Goal: Information Seeking & Learning: Learn about a topic

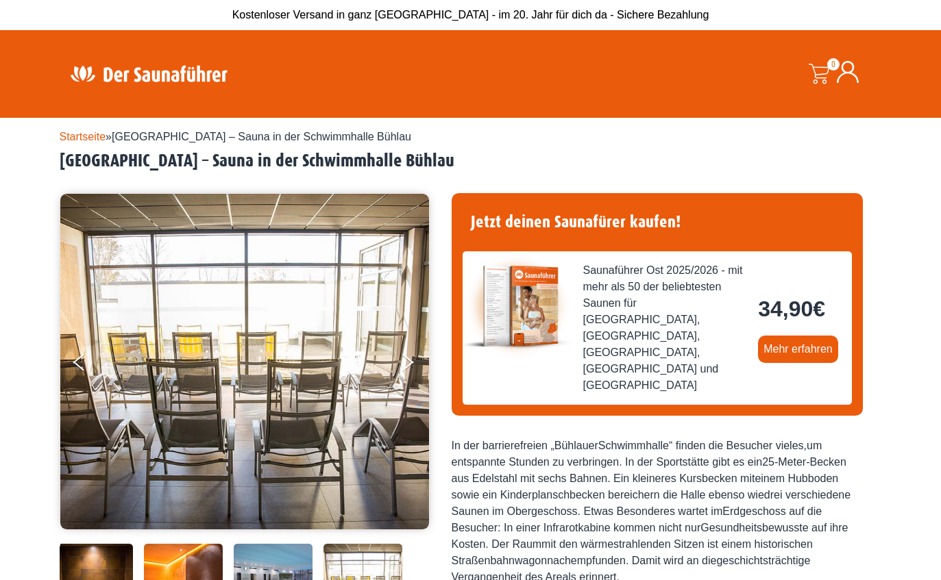
click at [115, 76] on img at bounding box center [149, 73] width 178 height 27
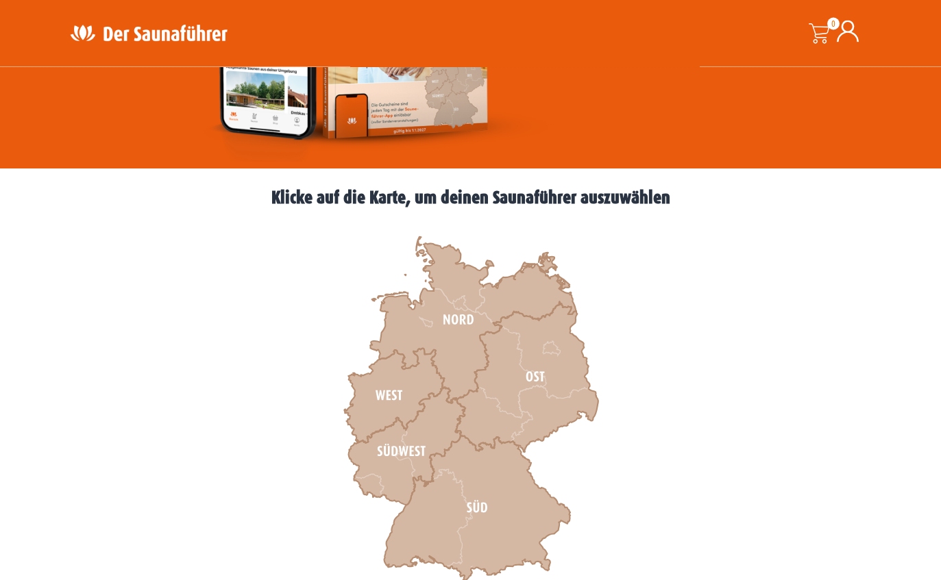
scroll to position [270, 0]
click at [550, 395] on icon at bounding box center [526, 377] width 143 height 150
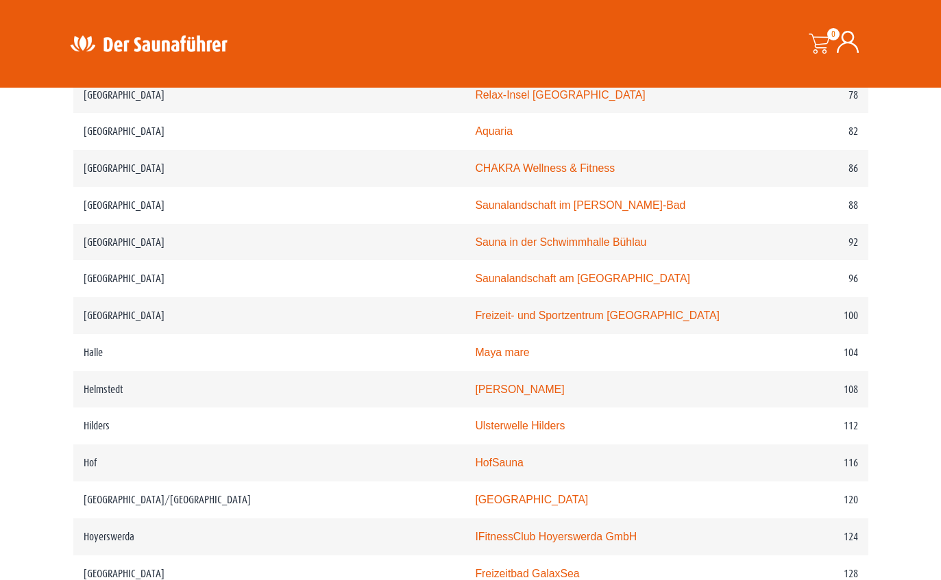
scroll to position [1319, 0]
click at [485, 274] on link "Saunalandschaft am Freiberger Platz" at bounding box center [582, 280] width 214 height 12
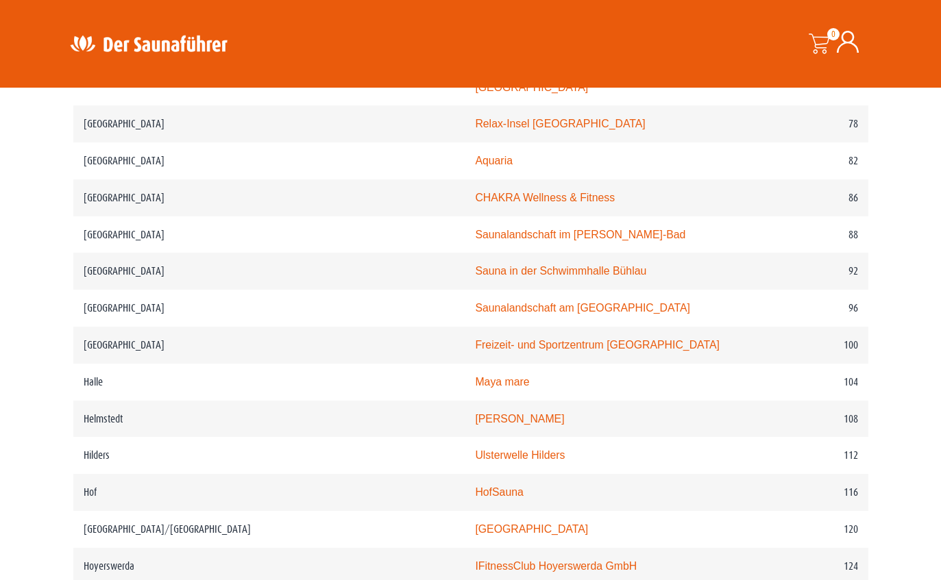
scroll to position [1237, 0]
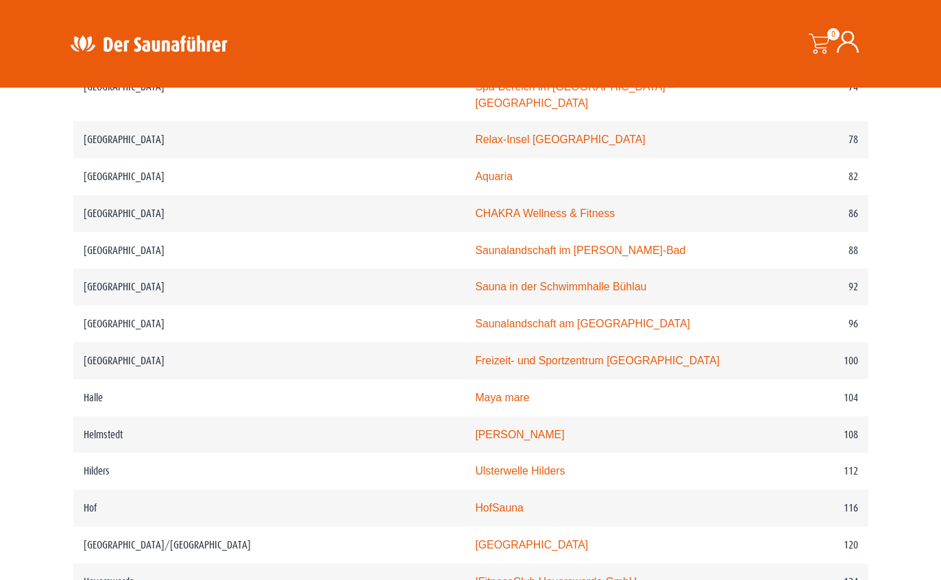
click at [493, 245] on link "Saunalandschaft im Georg-Arnhold-Bad" at bounding box center [580, 251] width 210 height 12
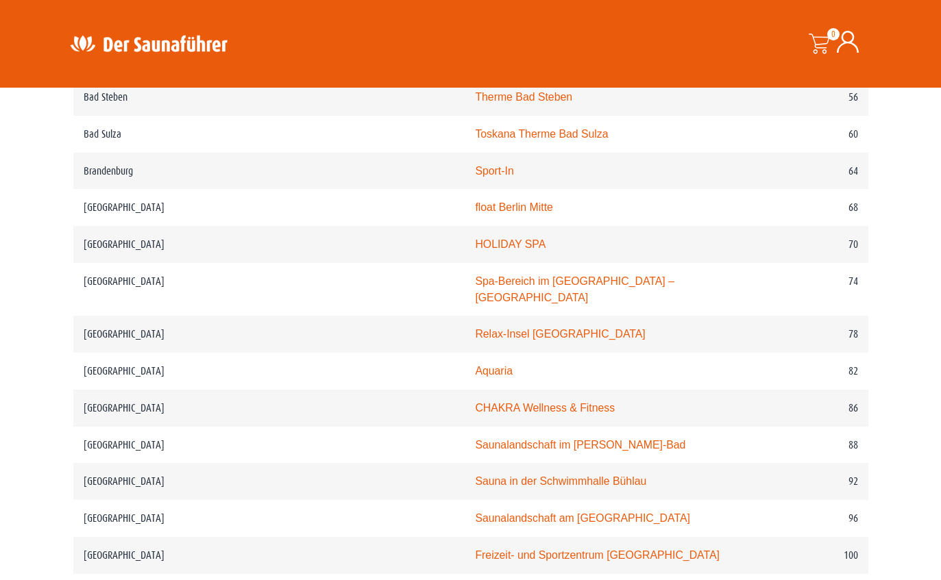
scroll to position [1037, 0]
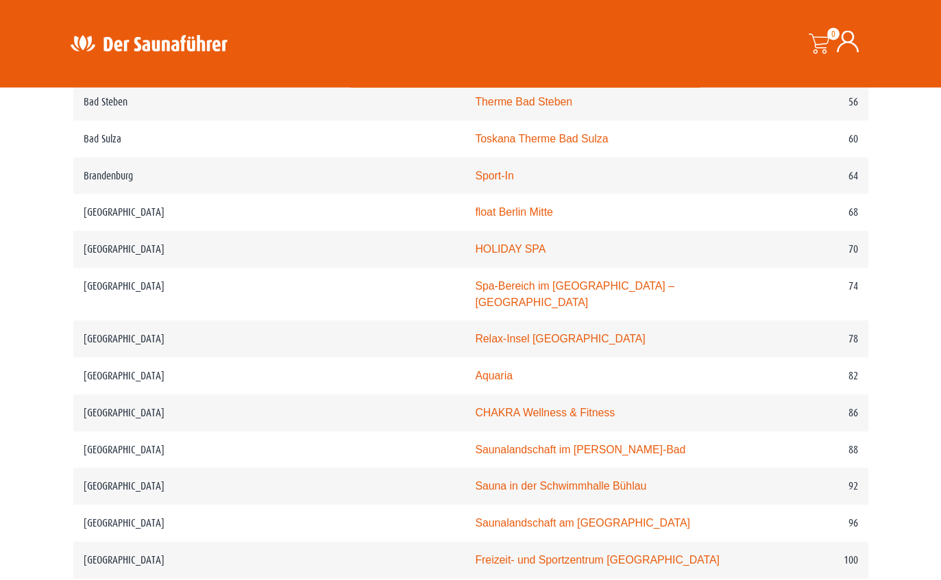
click at [475, 250] on link "HOLIDAY SPA" at bounding box center [510, 250] width 71 height 12
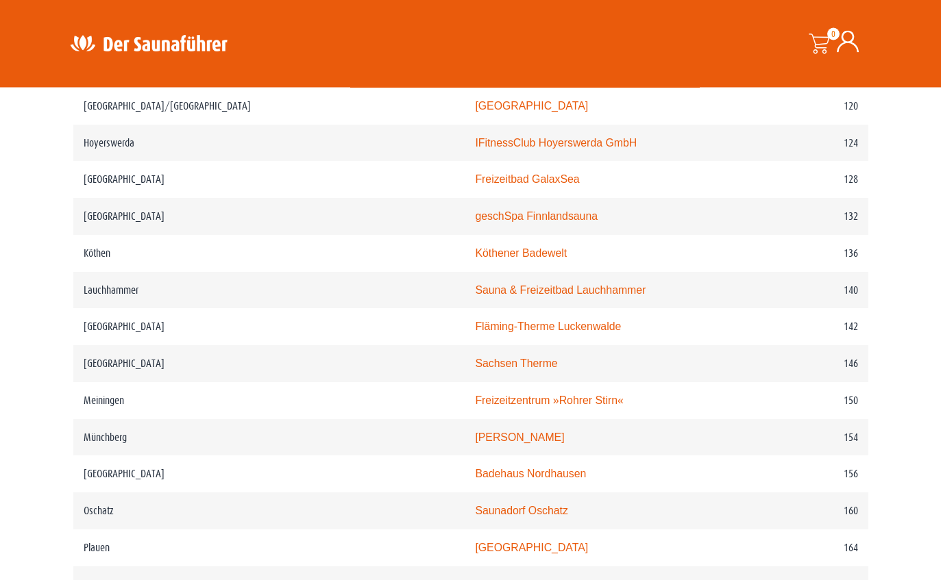
scroll to position [1676, 0]
click at [480, 284] on link "Sauna & Freizeitbad Lauchhammer" at bounding box center [560, 290] width 171 height 12
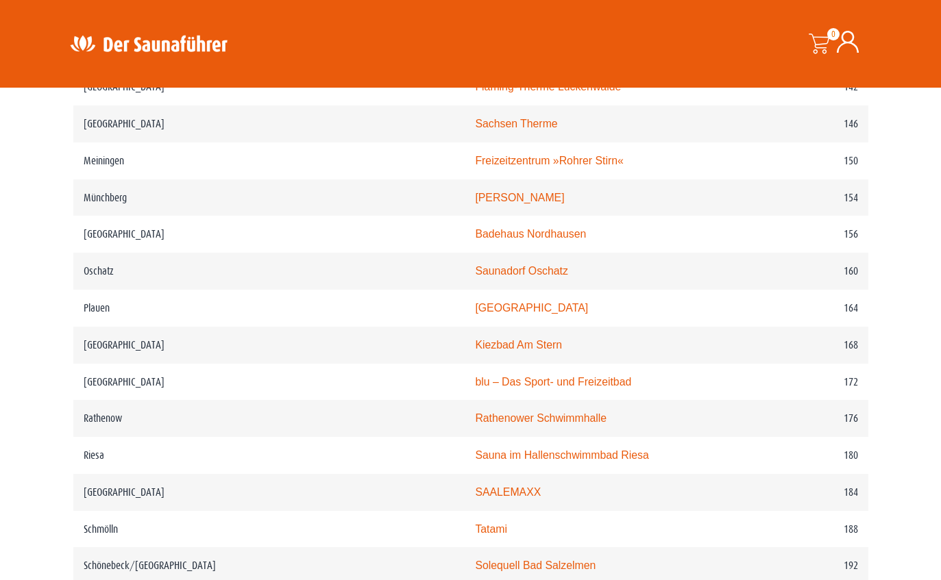
scroll to position [1917, 0]
click at [475, 449] on link "Sauna im Hallenschwimmbad Riesa" at bounding box center [561, 455] width 173 height 12
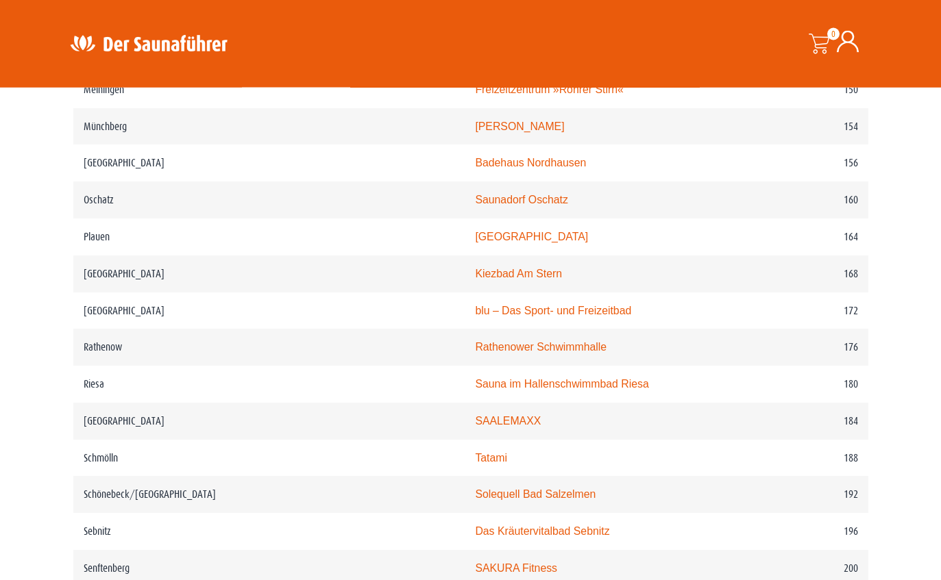
scroll to position [1987, 0]
click at [475, 341] on link "Rathenower Schwimmhalle" at bounding box center [541, 347] width 132 height 12
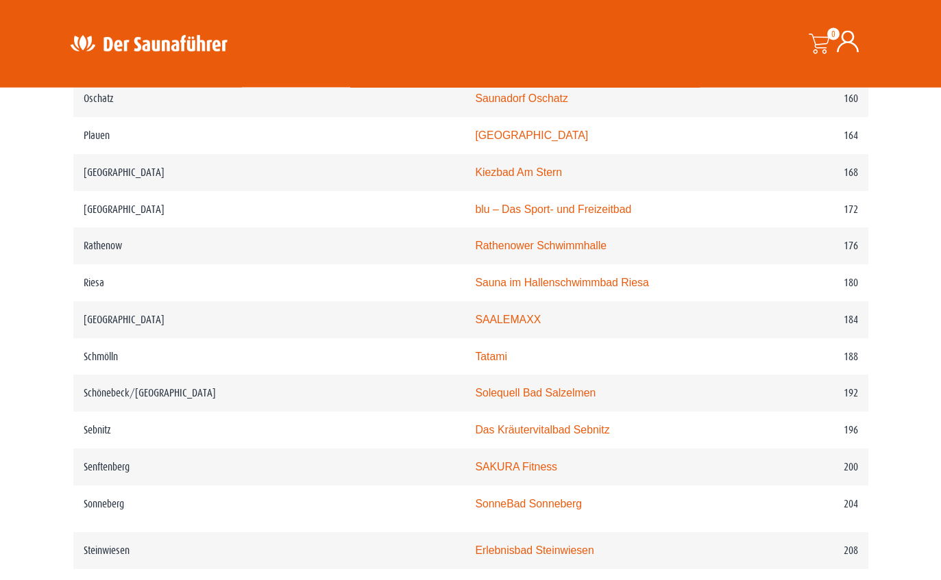
scroll to position [2106, 0]
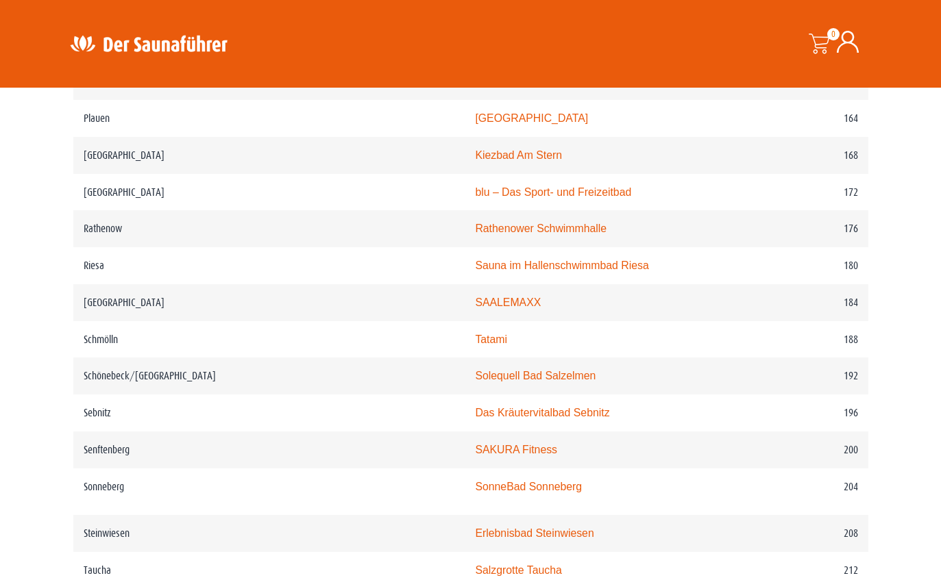
click at [475, 407] on link "Das Kräutervitalbad Sebnitz" at bounding box center [542, 413] width 134 height 12
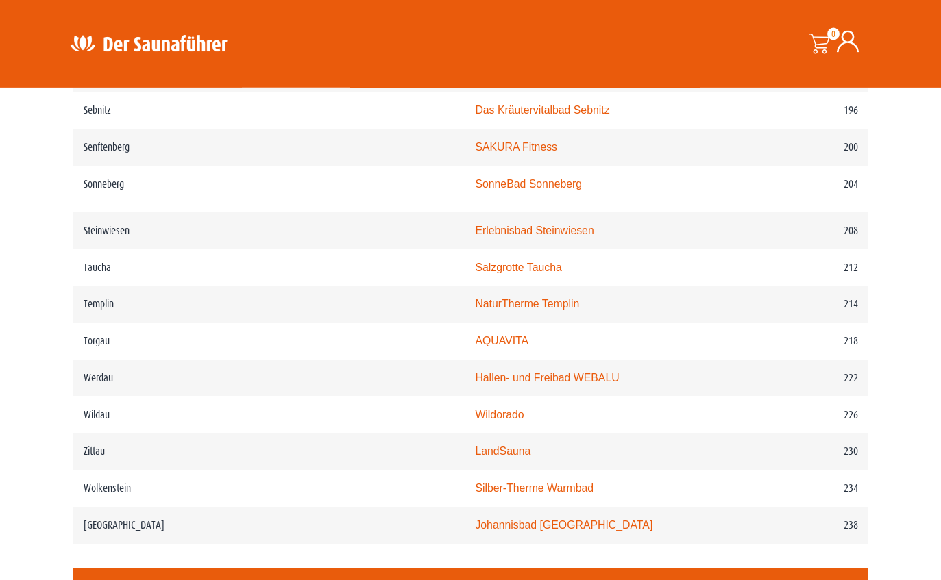
scroll to position [2409, 0]
click at [475, 376] on link "Hallen- und Freibad WEBALU" at bounding box center [547, 378] width 144 height 12
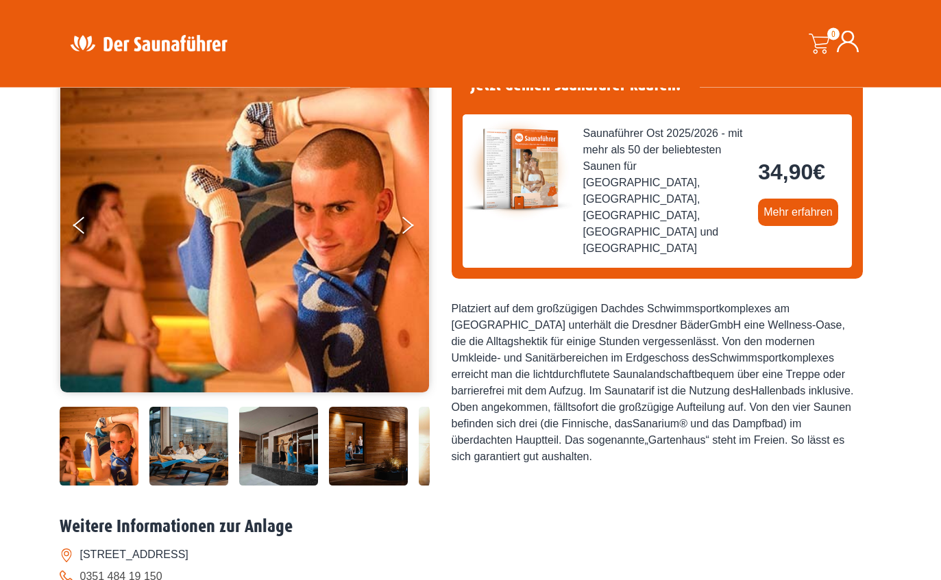
scroll to position [137, 0]
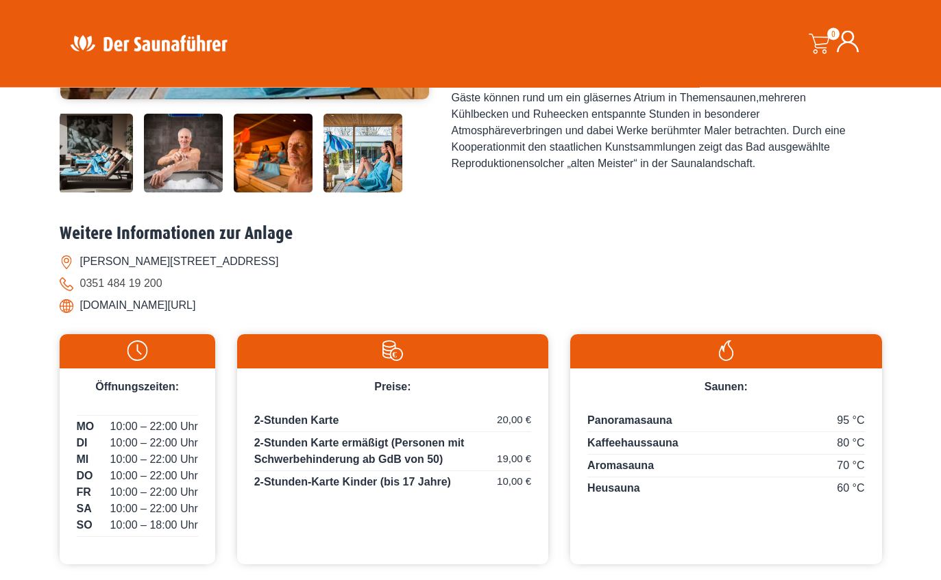
scroll to position [310, 0]
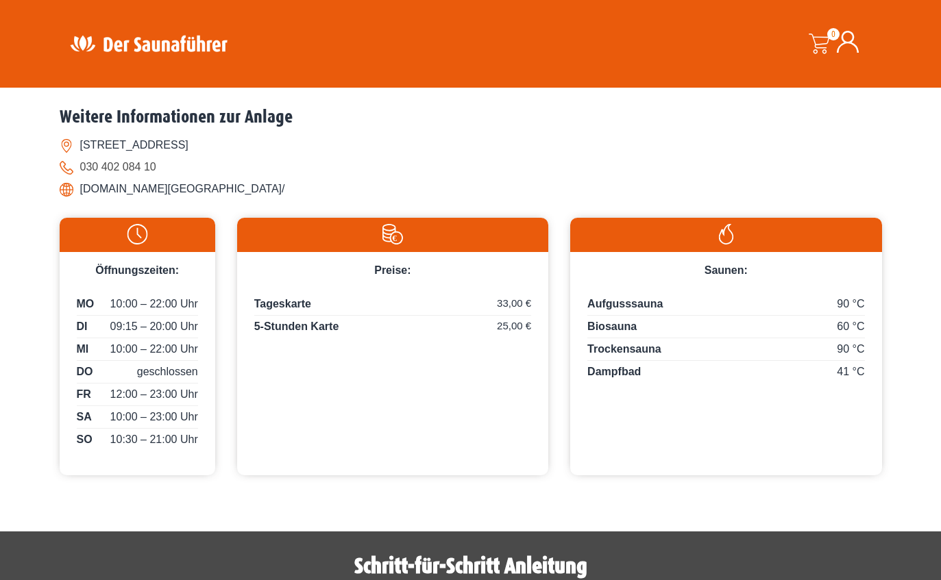
scroll to position [546, 0]
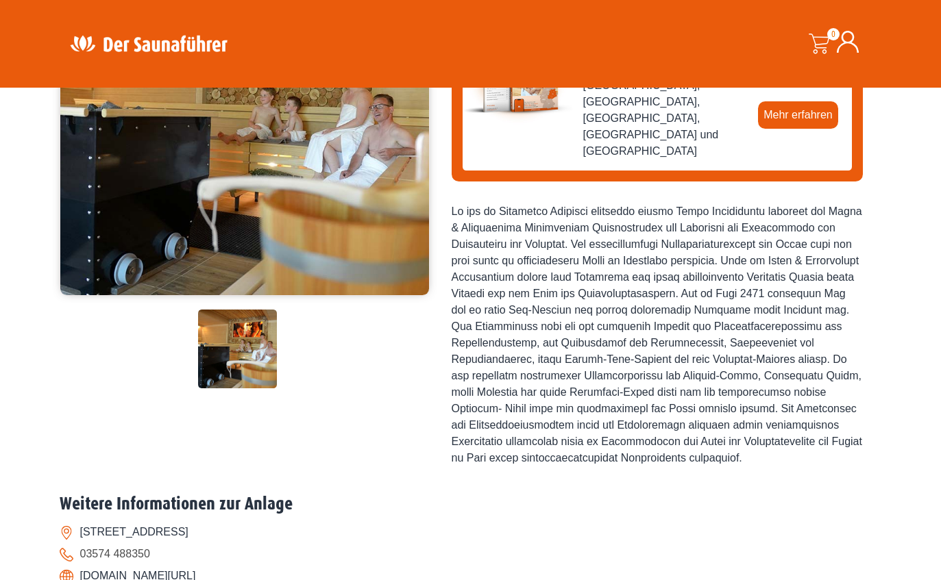
scroll to position [232, 0]
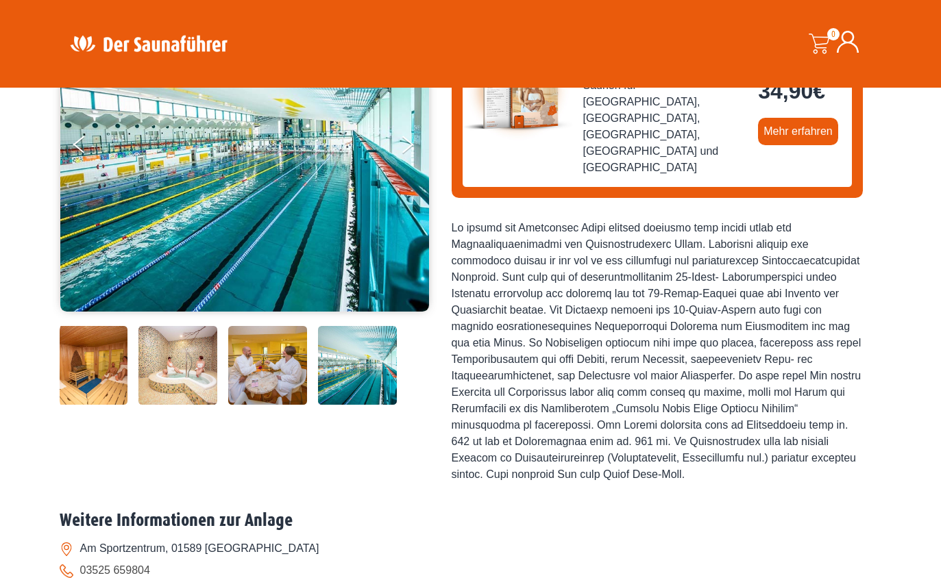
scroll to position [223, 0]
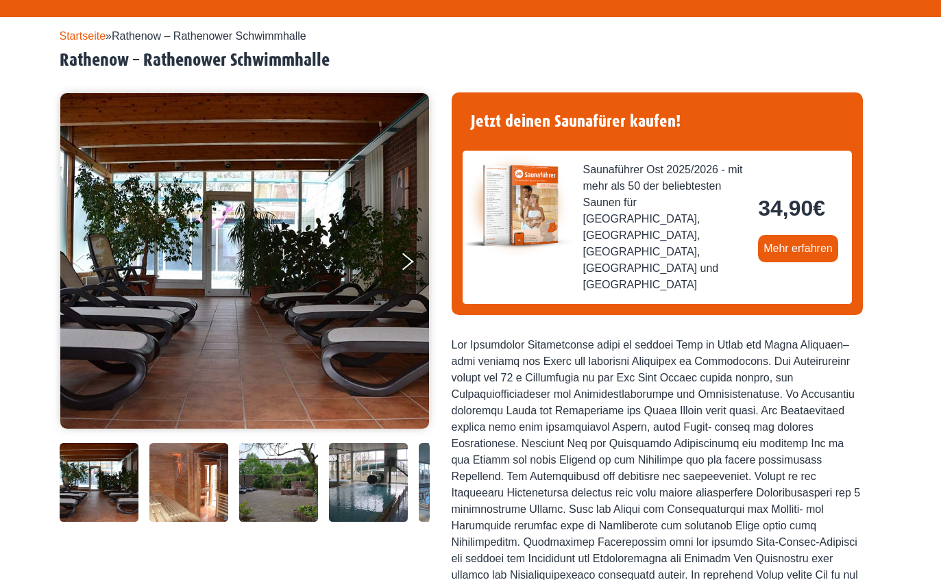
scroll to position [112, 0]
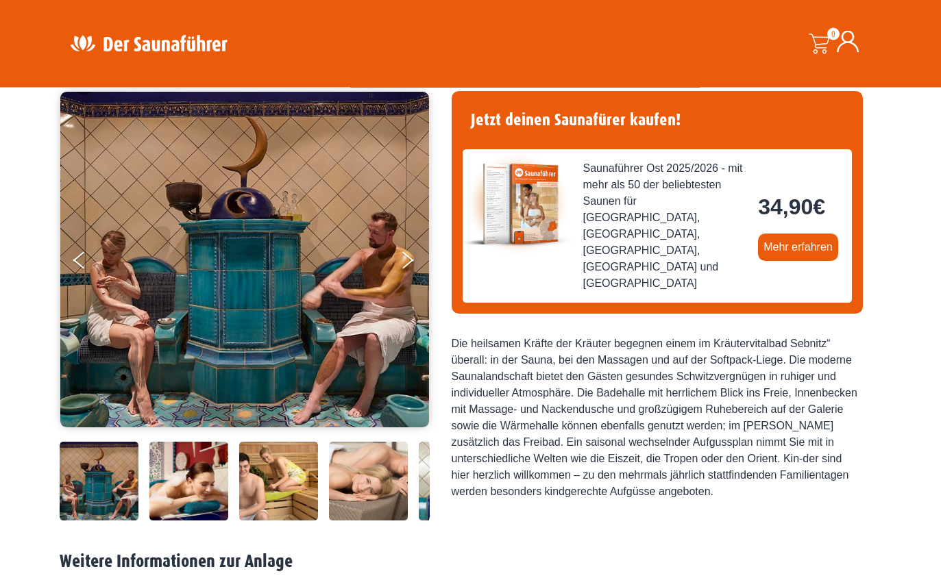
scroll to position [102, 0]
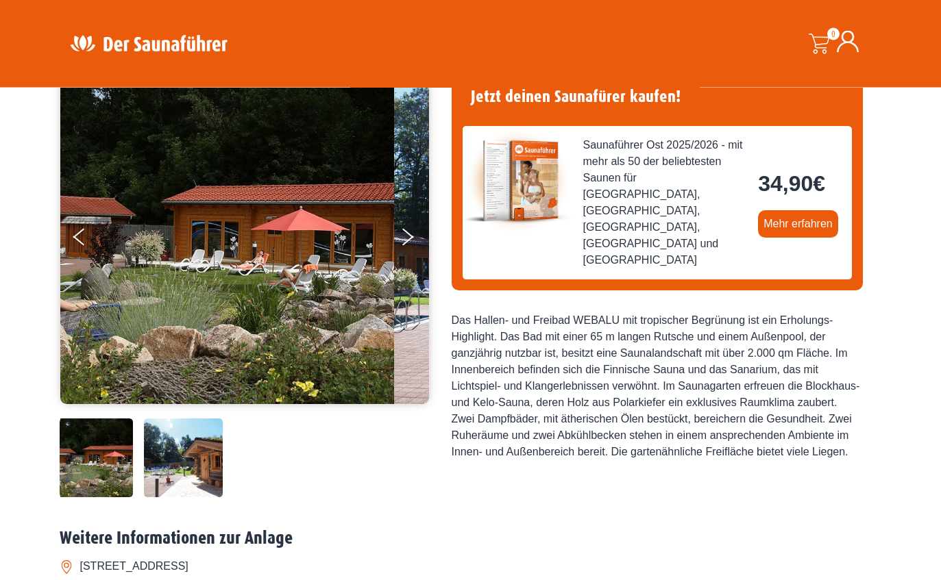
scroll to position [125, 0]
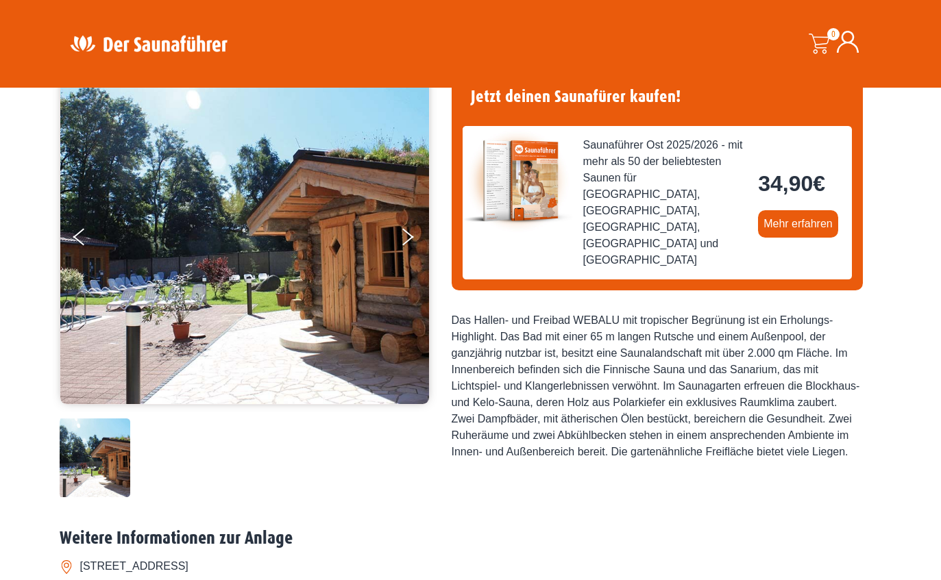
click at [62, 261] on img at bounding box center [244, 237] width 369 height 336
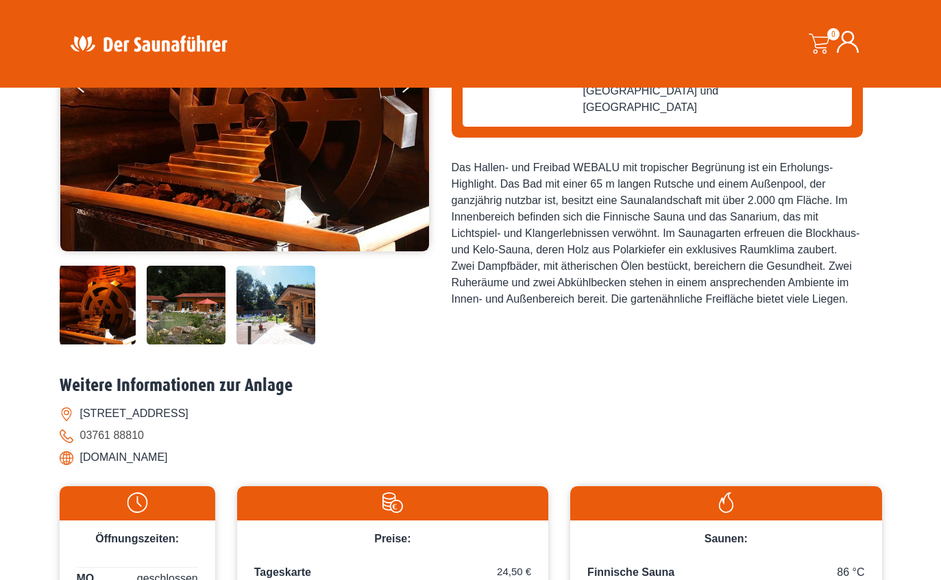
scroll to position [235, 0]
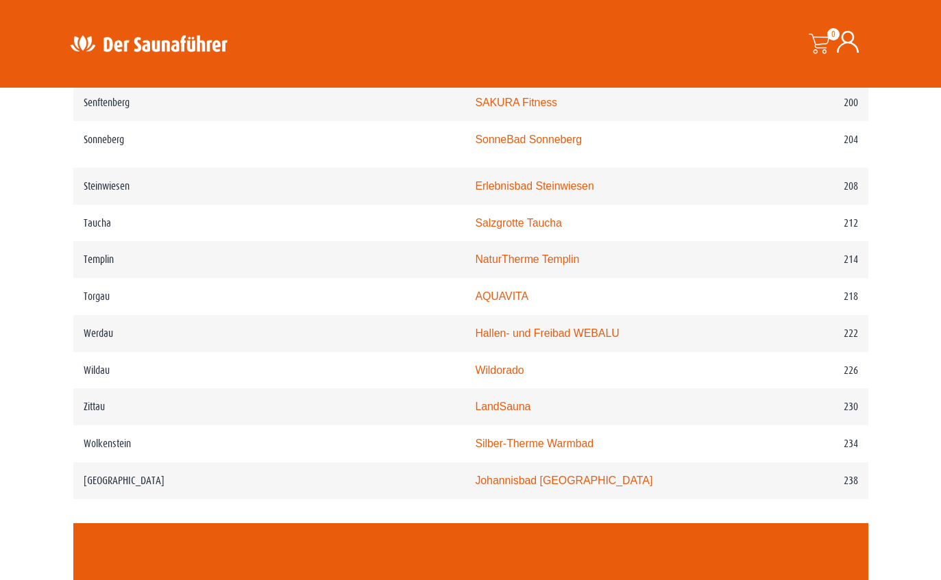
click at [475, 475] on link "Johannisbad Zwickau" at bounding box center [563, 481] width 177 height 12
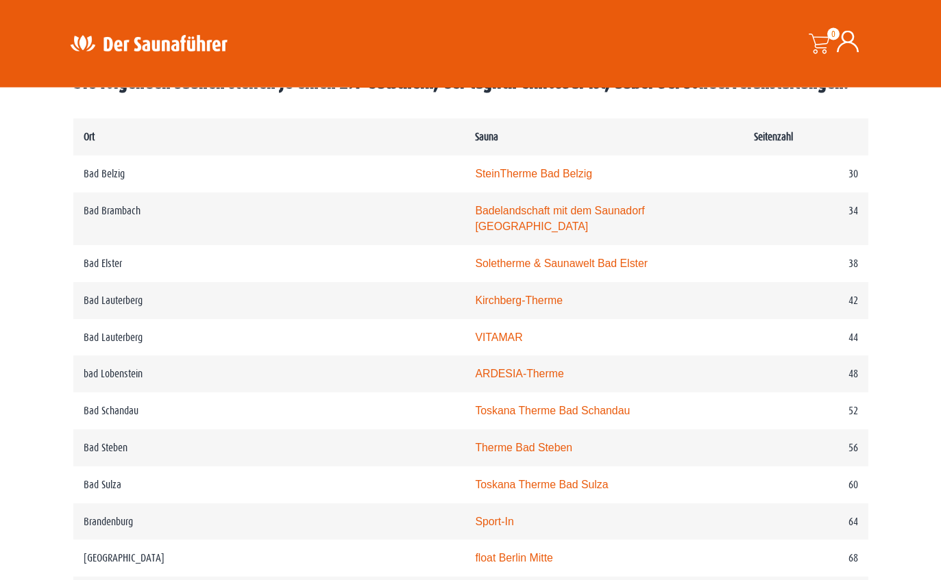
scroll to position [682, 0]
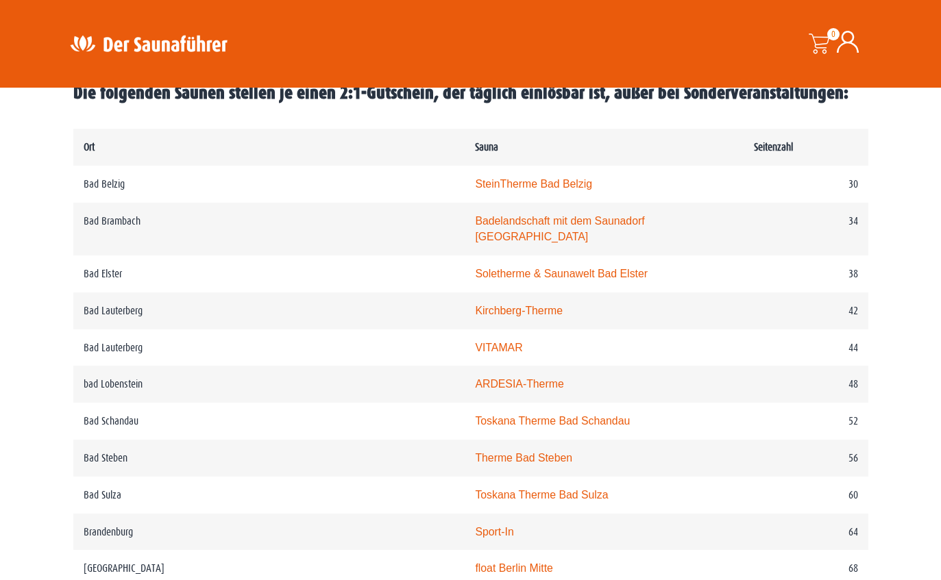
click at [475, 276] on link "Soletherme & Saunawelt Bad Elster" at bounding box center [561, 274] width 173 height 12
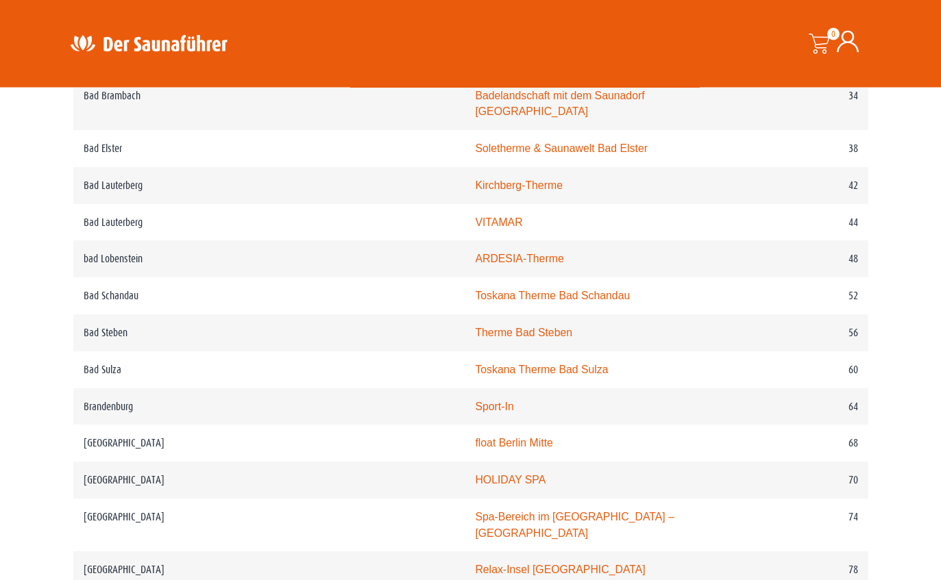
scroll to position [809, 0]
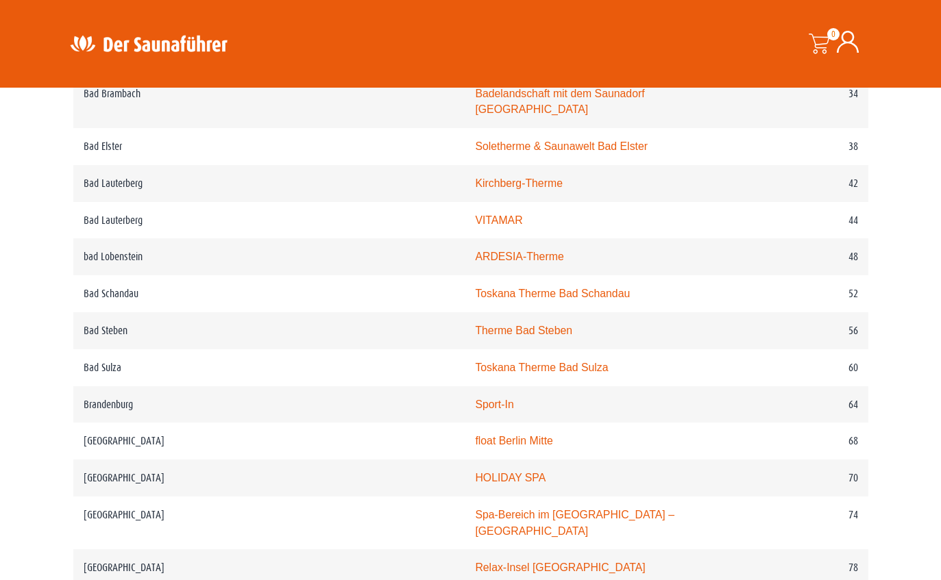
click at [475, 226] on link "VITAMAR" at bounding box center [498, 220] width 47 height 12
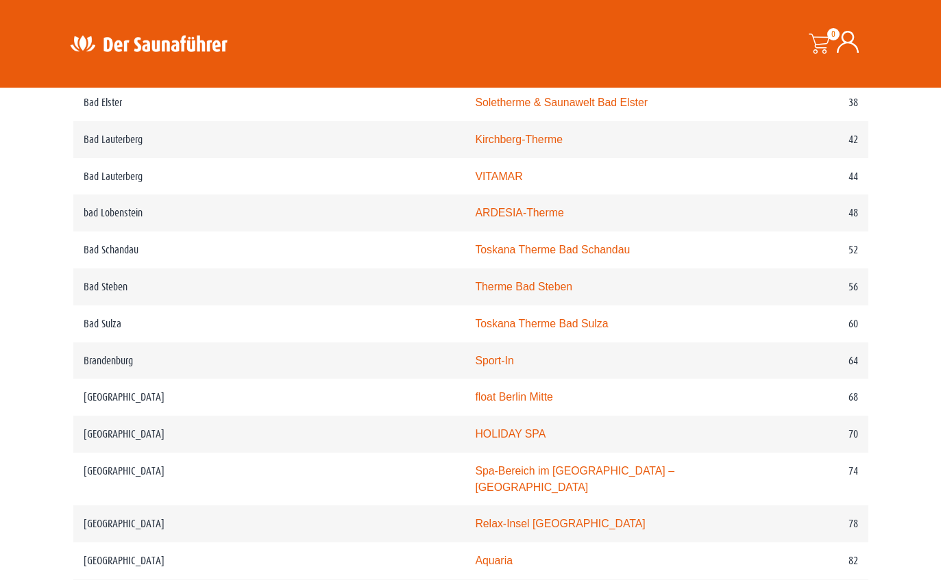
click at [475, 330] on link "Toskana Therme Bad Sulza" at bounding box center [541, 324] width 133 height 12
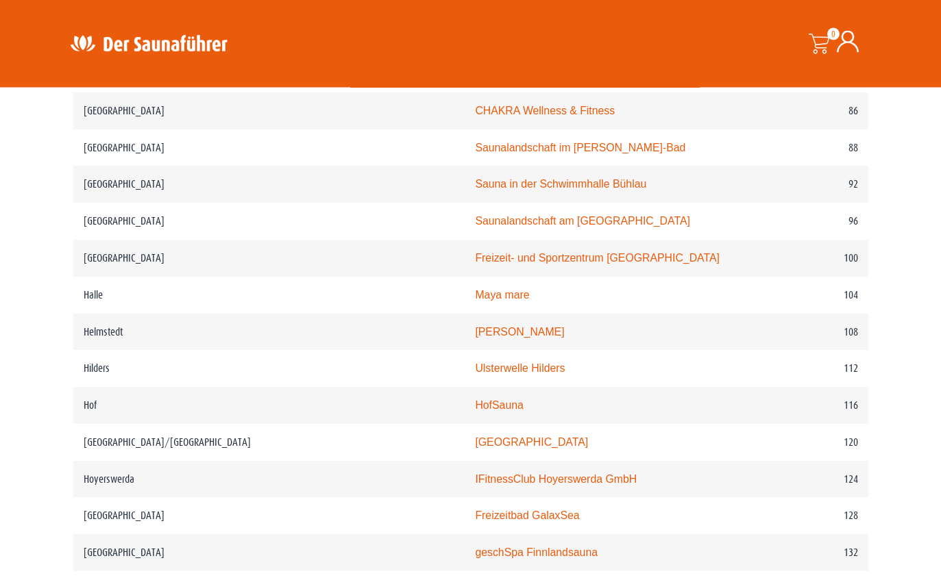
scroll to position [1343, 0]
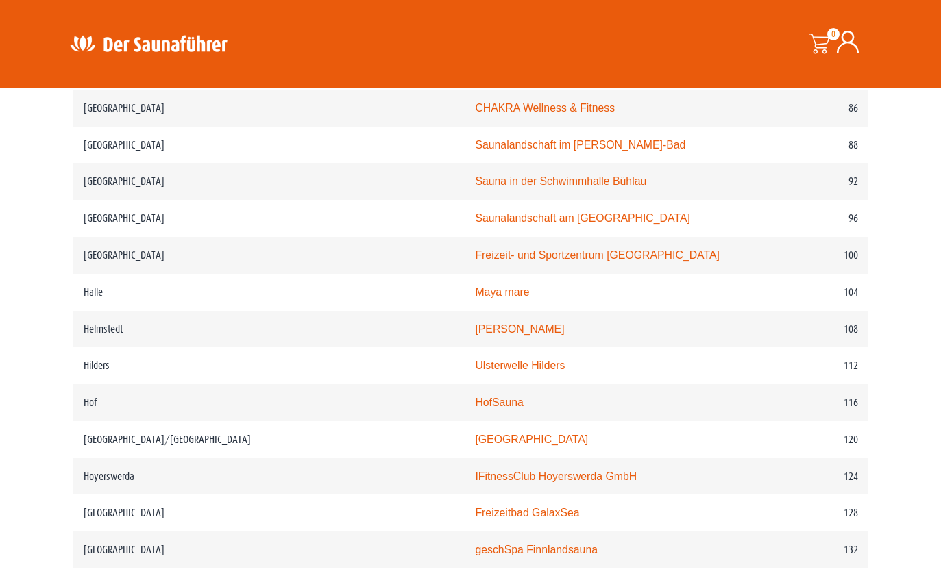
click at [475, 360] on link "Ulsterwelle Hilders" at bounding box center [520, 366] width 90 height 12
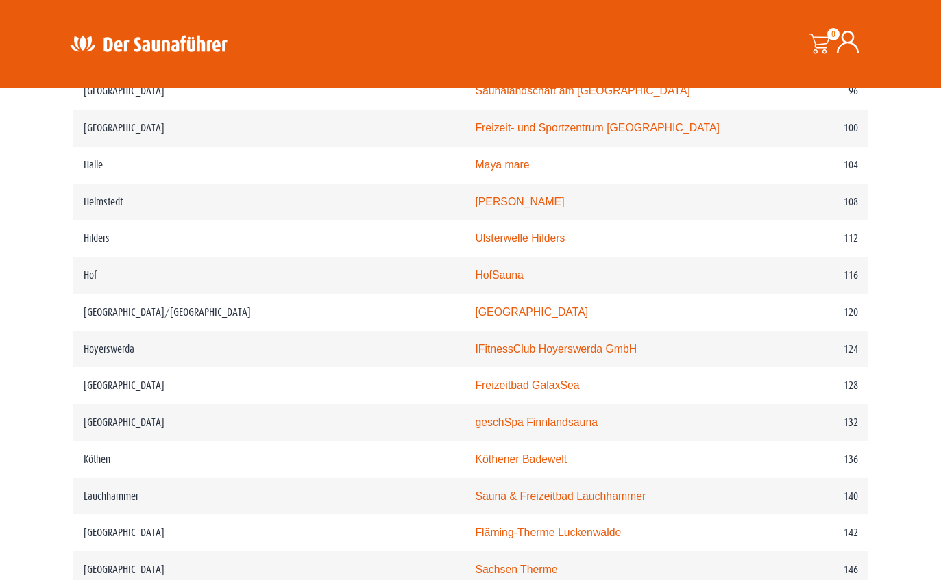
scroll to position [1472, 0]
click at [475, 342] on link "IFitnessClub Hoyerswerda GmbH" at bounding box center [556, 348] width 162 height 12
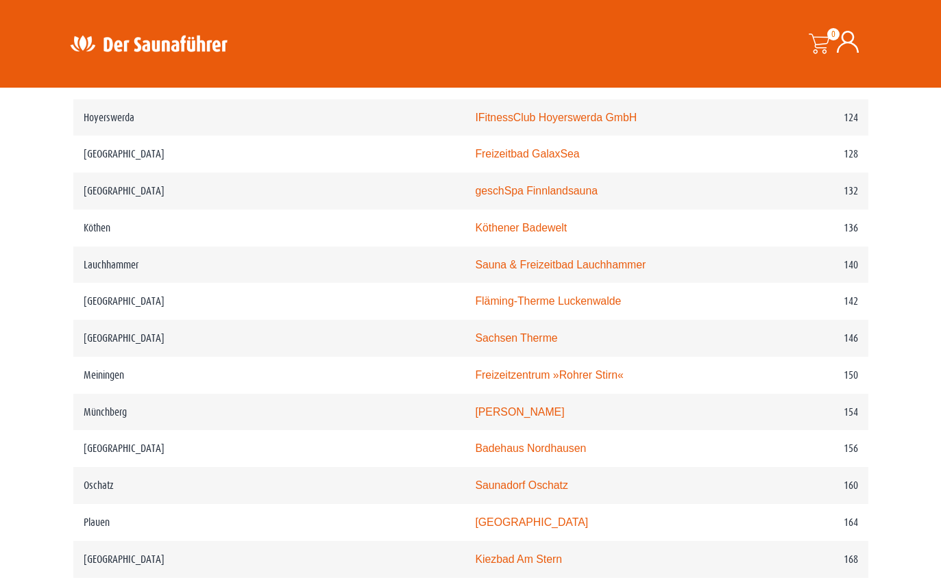
scroll to position [1703, 0]
click at [475, 331] on link "Sachsen Therme" at bounding box center [516, 337] width 82 height 12
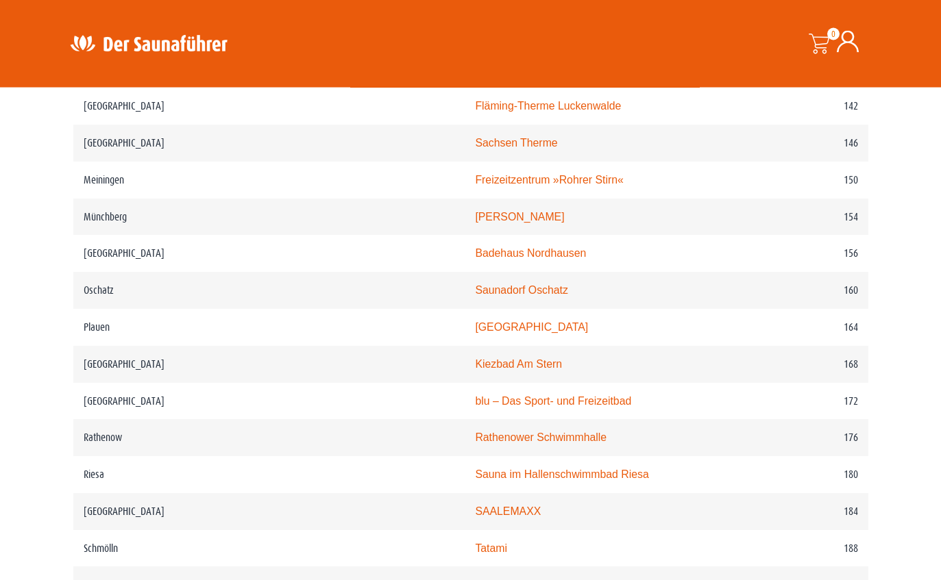
scroll to position [1900, 0]
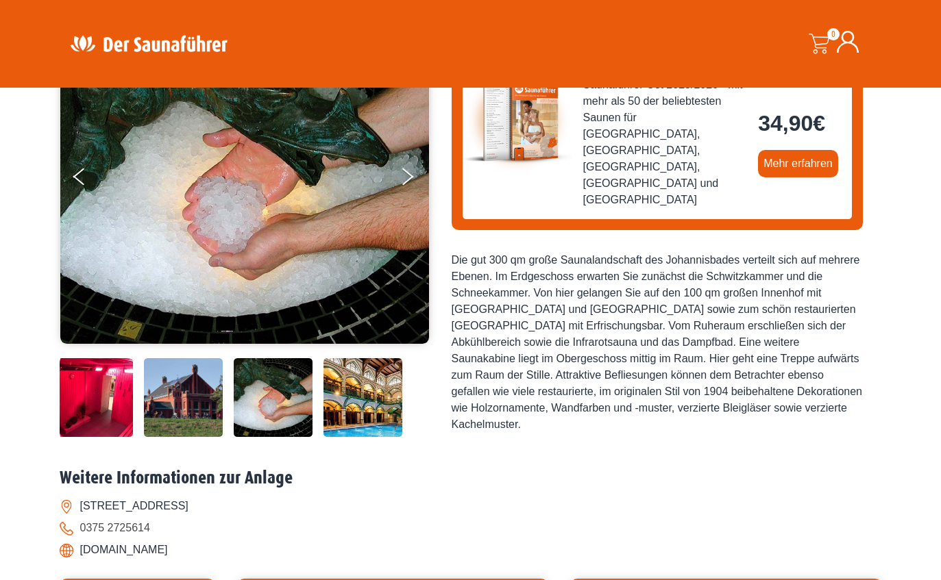
scroll to position [186, 0]
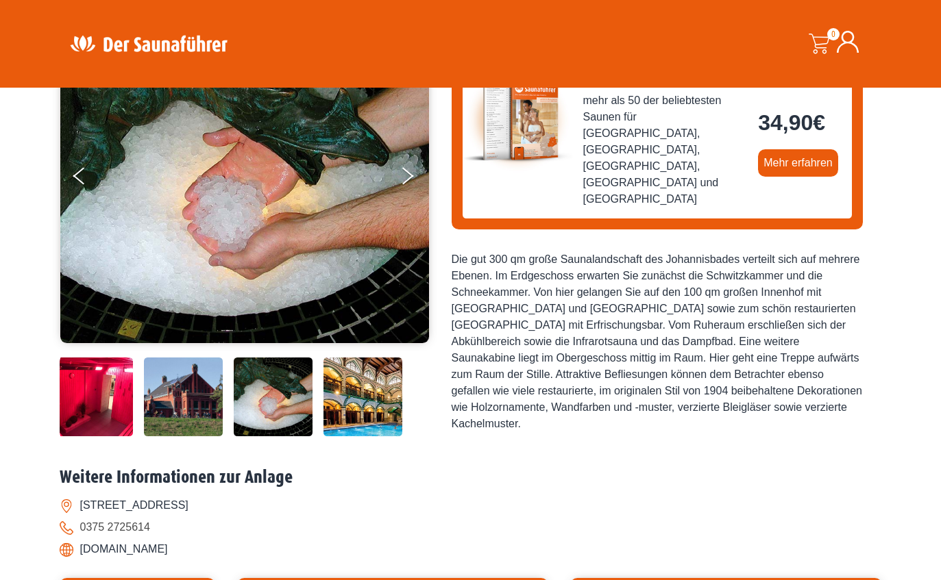
click at [82, 181] on button "Previous" at bounding box center [90, 179] width 34 height 34
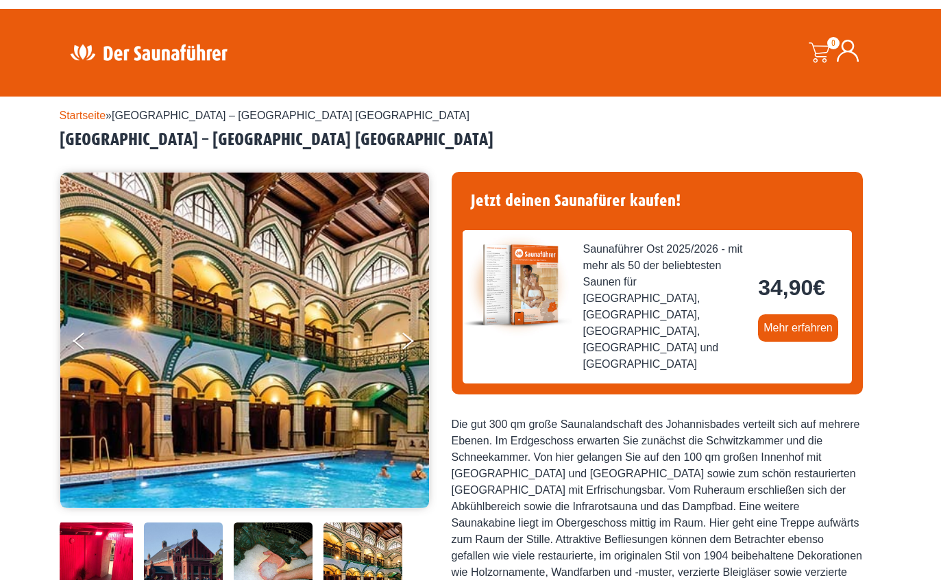
scroll to position [22, 0]
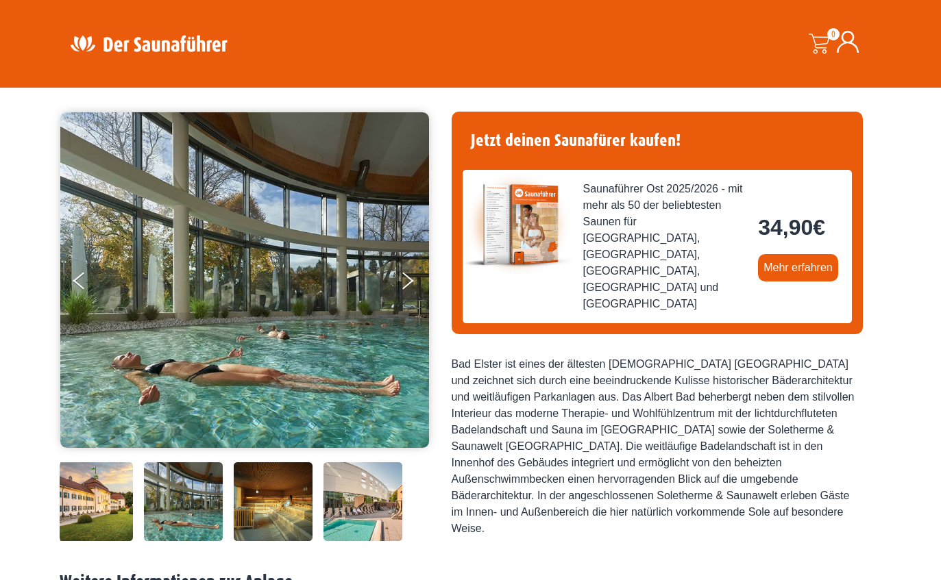
scroll to position [79, 0]
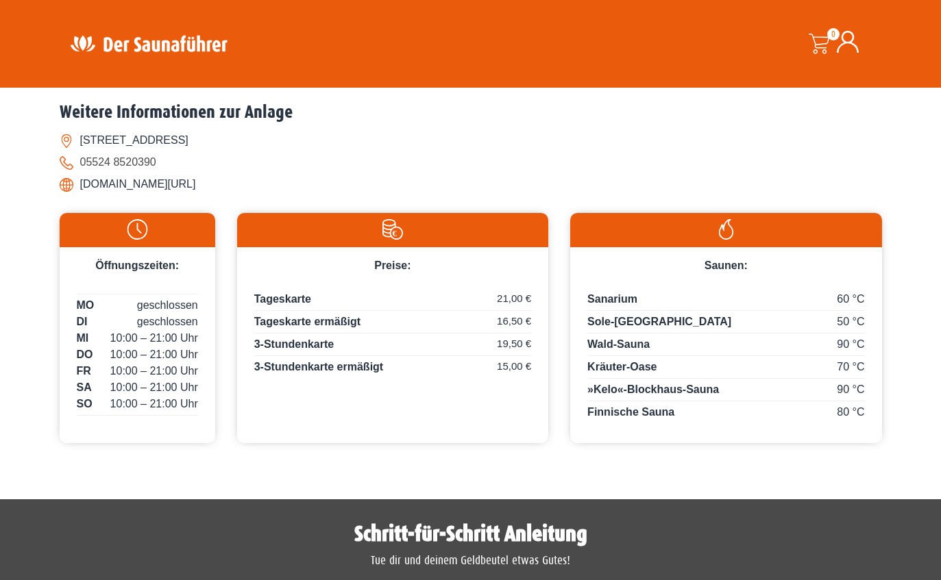
scroll to position [706, 0]
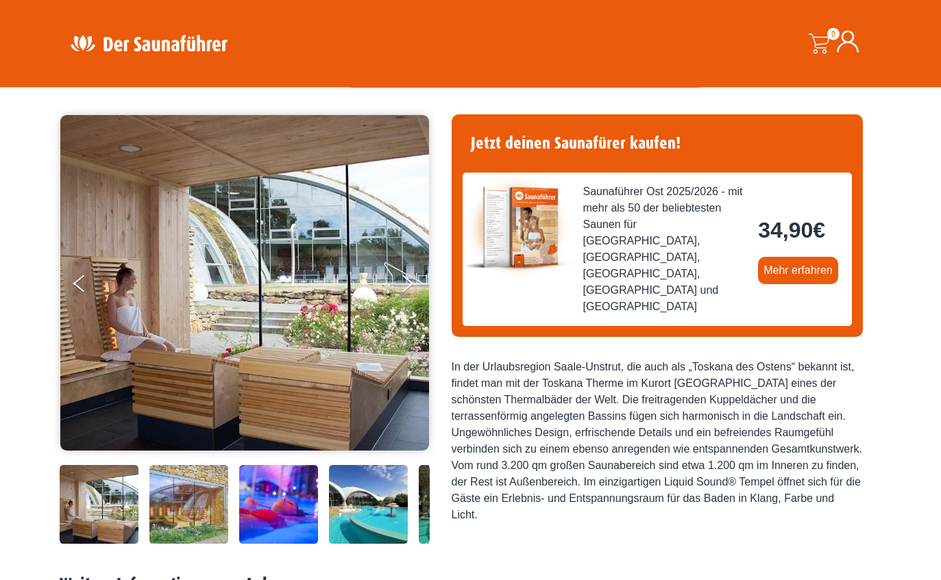
scroll to position [82, 0]
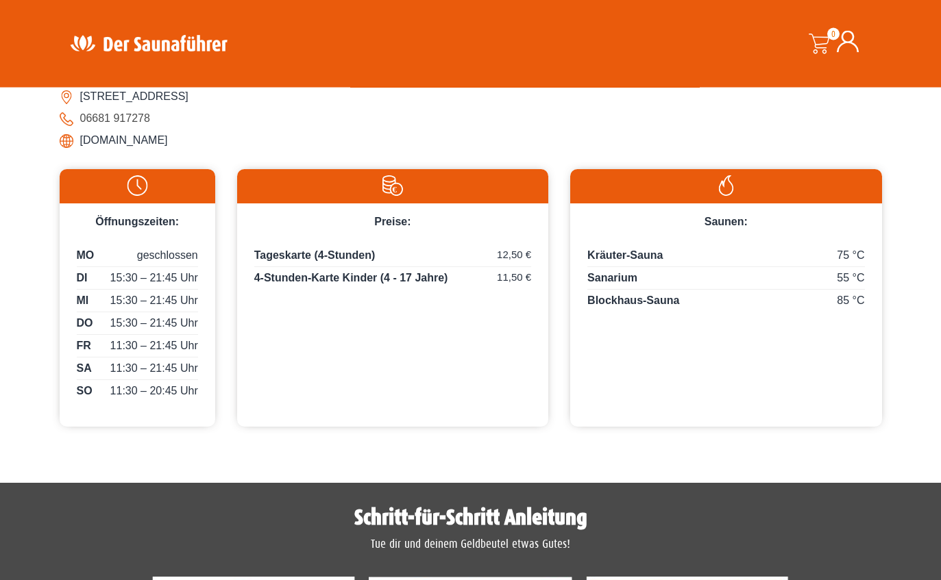
scroll to position [719, 0]
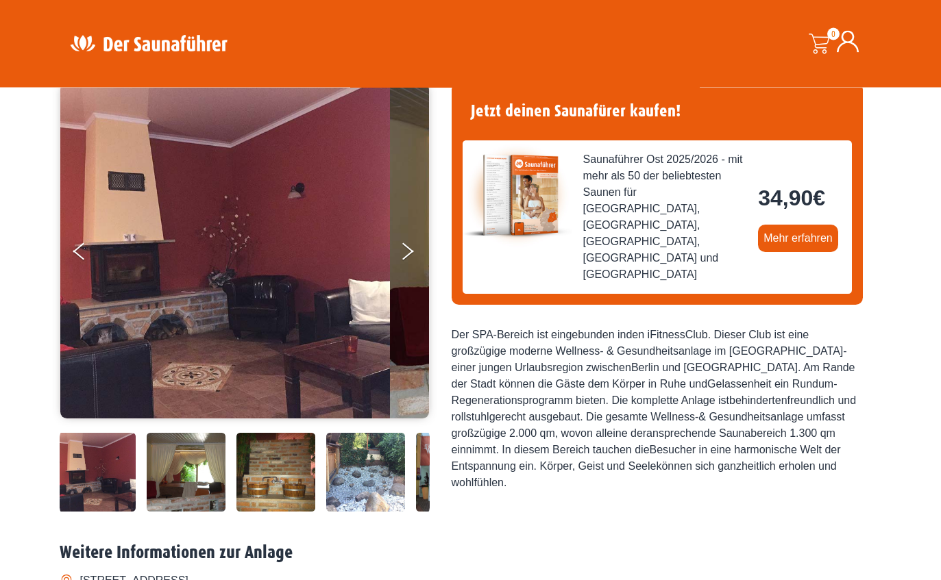
scroll to position [111, 0]
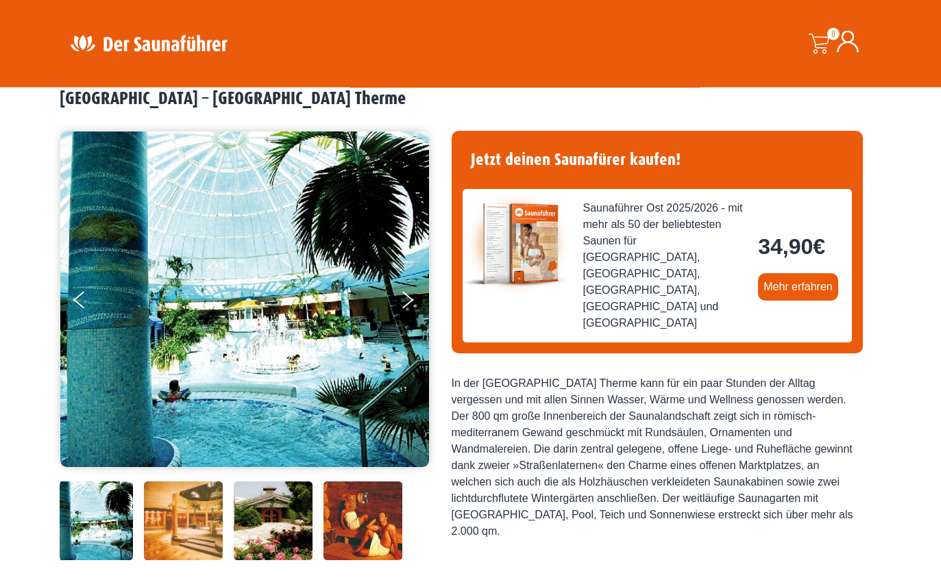
scroll to position [66, 0]
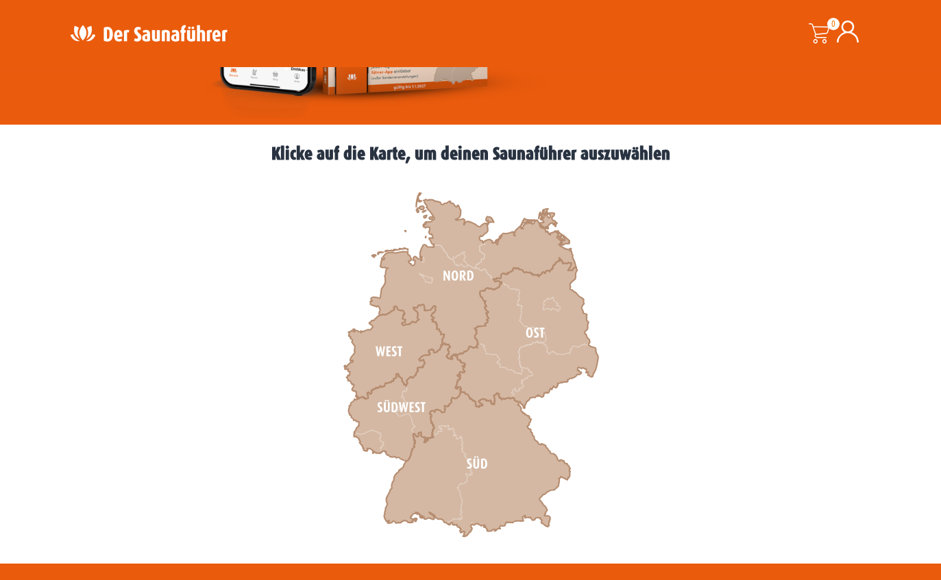
click at [451, 434] on icon at bounding box center [477, 464] width 186 height 145
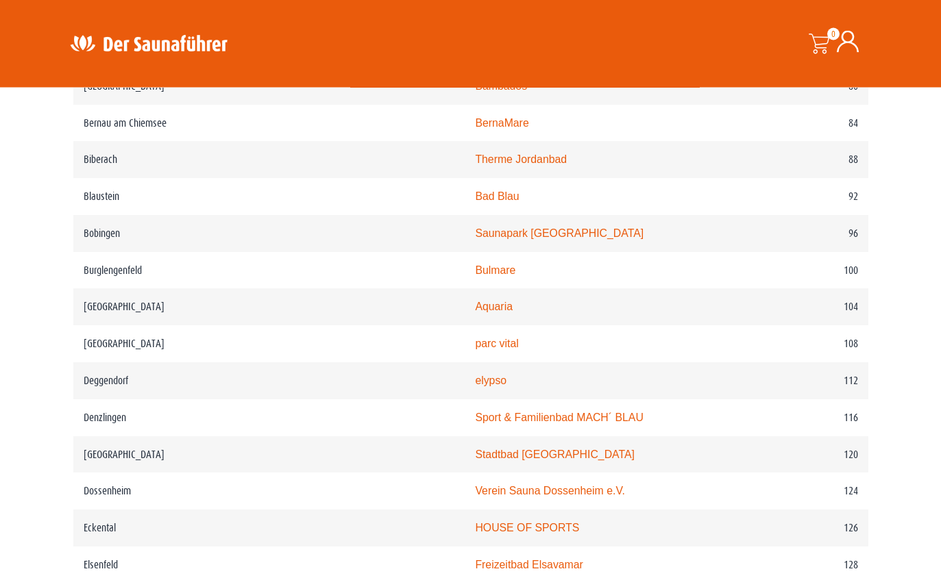
scroll to position [1256, 0]
